Goal: Navigation & Orientation: Find specific page/section

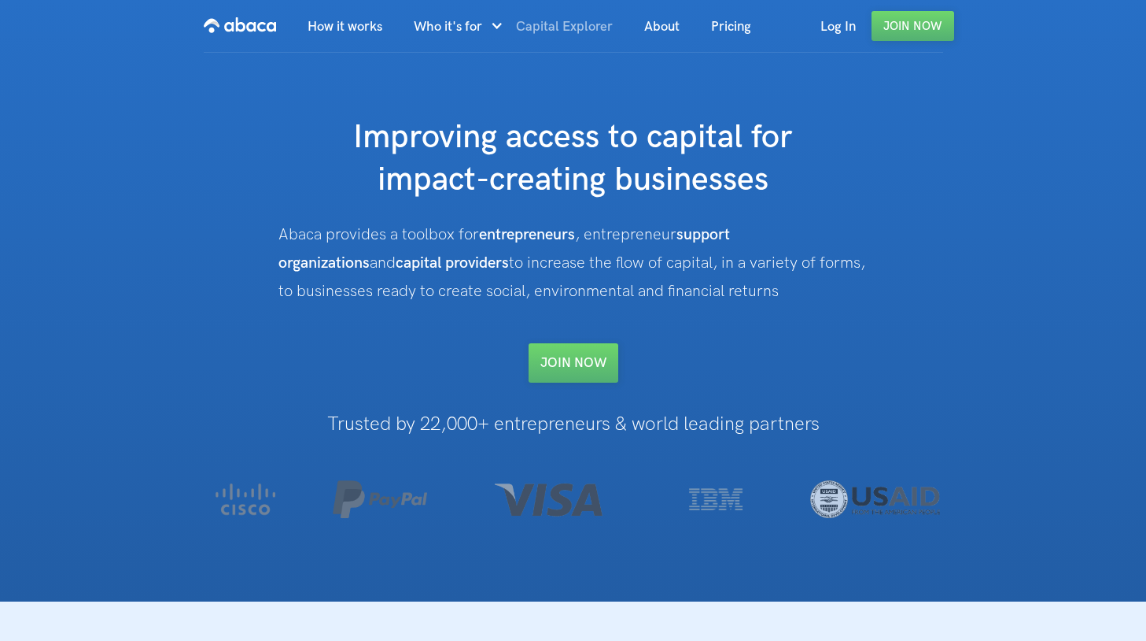
click at [564, 27] on span "Capital Explorer" at bounding box center [564, 27] width 97 height 16
